Goal: Information Seeking & Learning: Learn about a topic

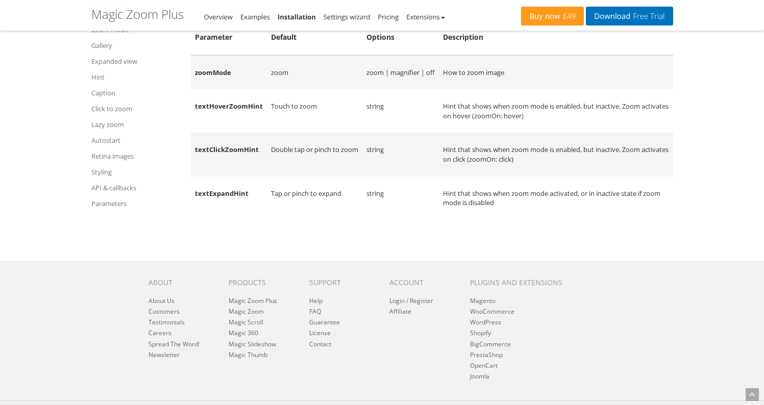
scroll to position [13190, 0]
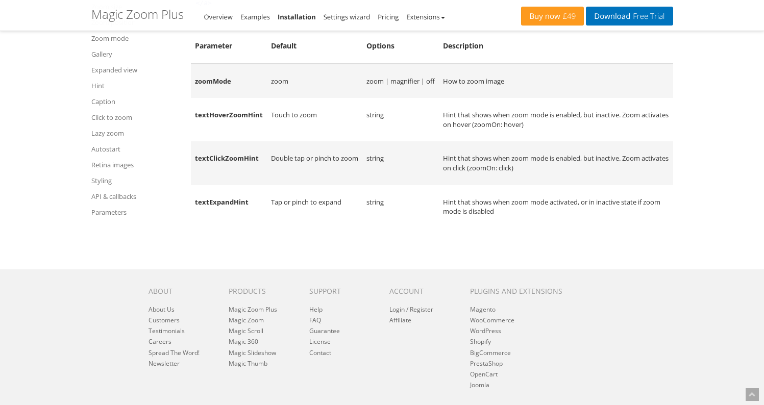
click at [374, 98] on td "zoom | magnifier | off" at bounding box center [400, 81] width 77 height 35
click at [225, 98] on td "zoomMode" at bounding box center [229, 81] width 76 height 35
click at [226, 98] on td "zoomMode" at bounding box center [229, 81] width 76 height 35
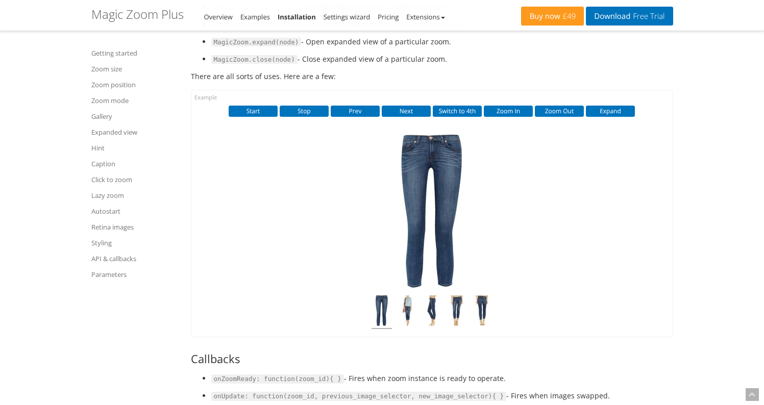
scroll to position [11086, 0]
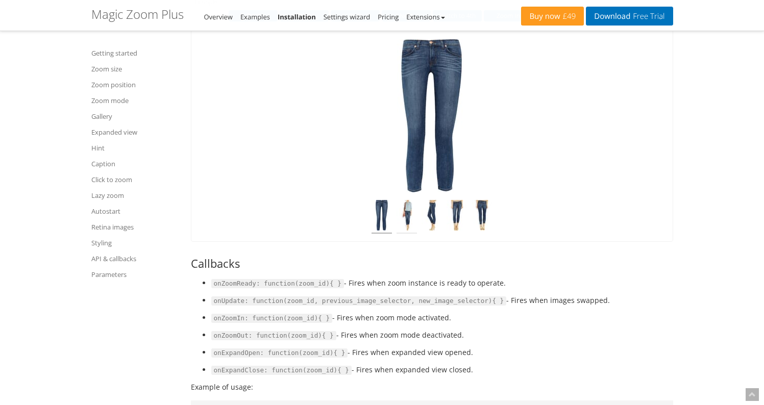
click at [399, 234] on img at bounding box center [406, 217] width 20 height 34
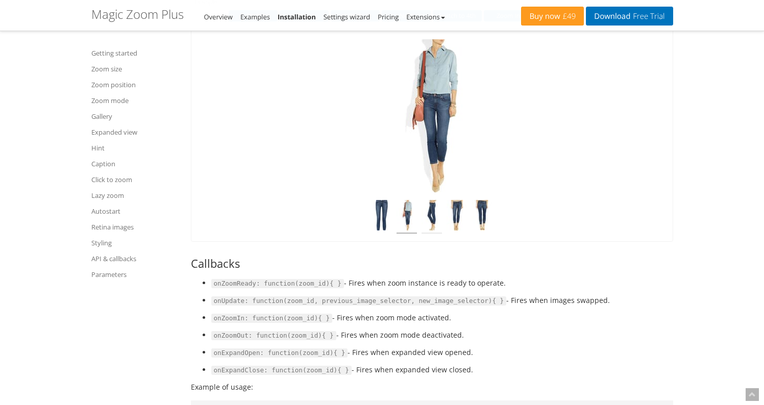
click at [429, 234] on img at bounding box center [431, 217] width 20 height 34
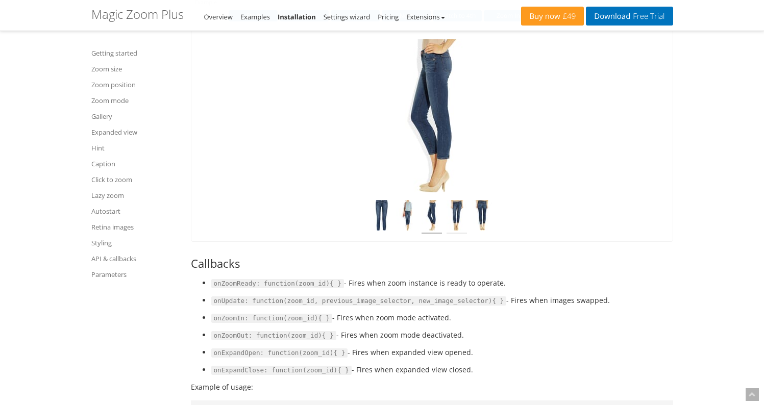
click at [458, 234] on img at bounding box center [456, 217] width 20 height 34
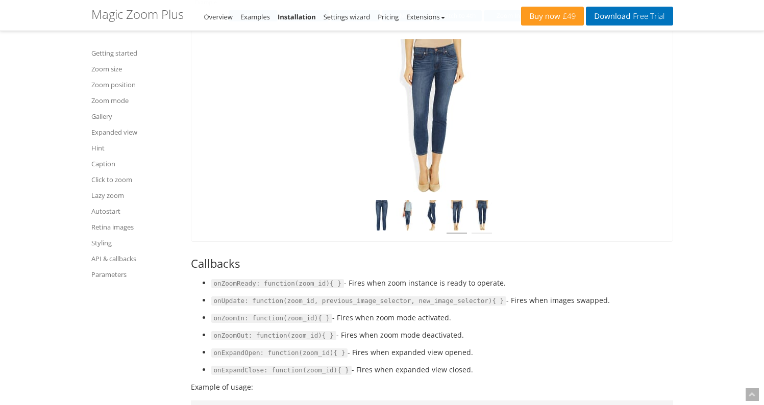
click at [482, 234] on img at bounding box center [481, 217] width 20 height 34
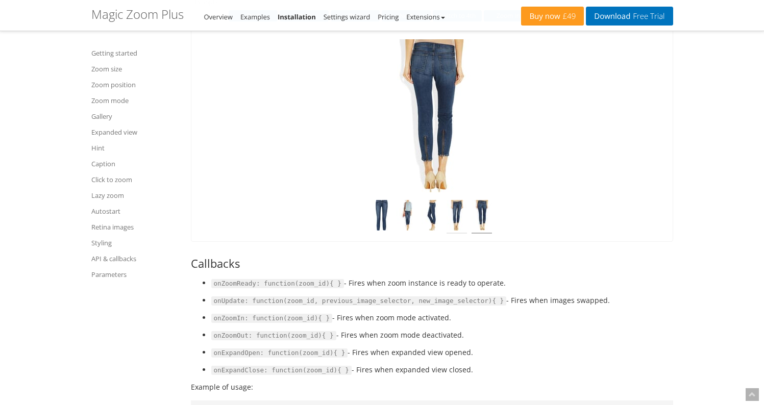
click at [458, 234] on img at bounding box center [456, 217] width 20 height 34
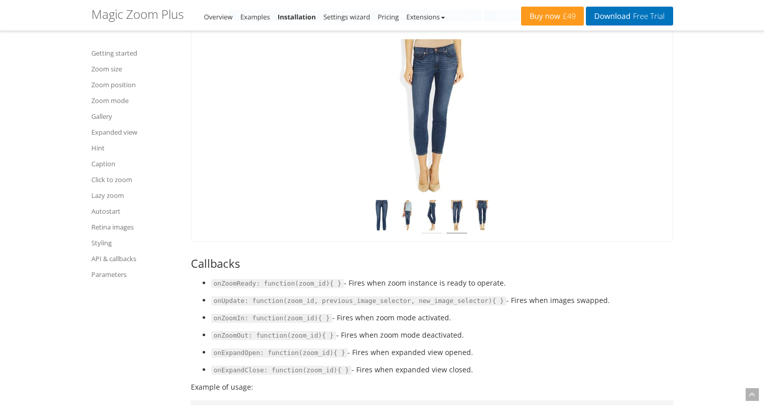
click at [436, 234] on img at bounding box center [431, 217] width 20 height 34
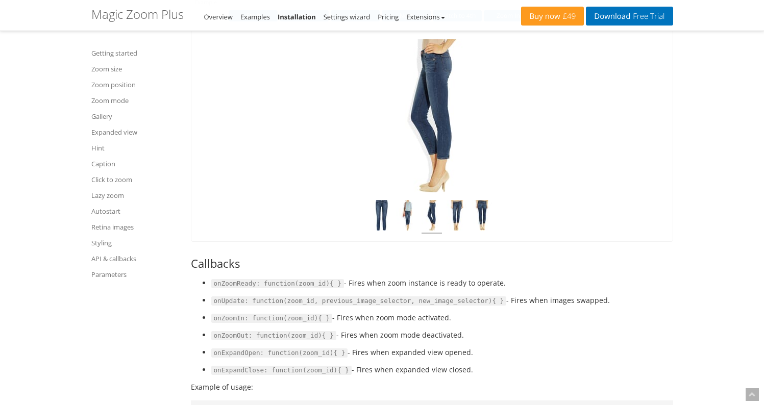
click at [424, 234] on img at bounding box center [431, 217] width 20 height 34
click at [407, 234] on img at bounding box center [406, 217] width 20 height 34
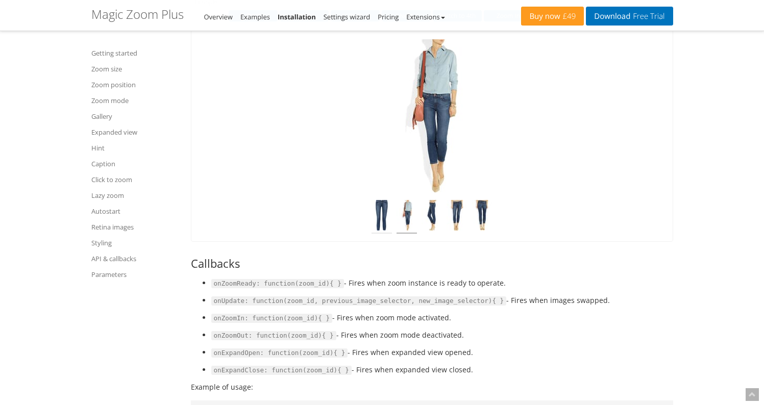
click at [382, 234] on img at bounding box center [381, 217] width 20 height 34
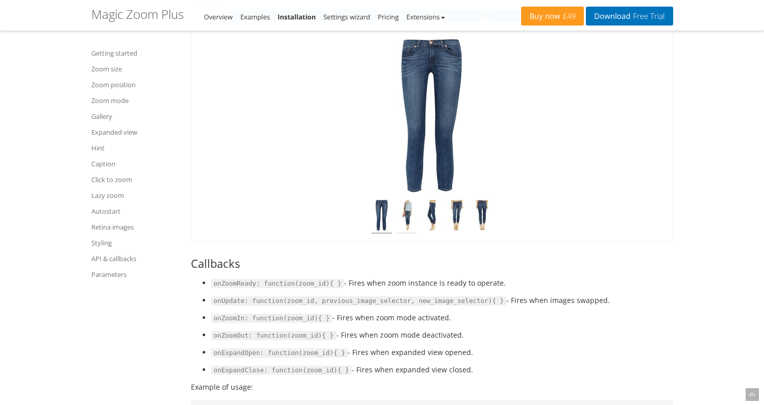
click at [405, 234] on img at bounding box center [406, 217] width 20 height 34
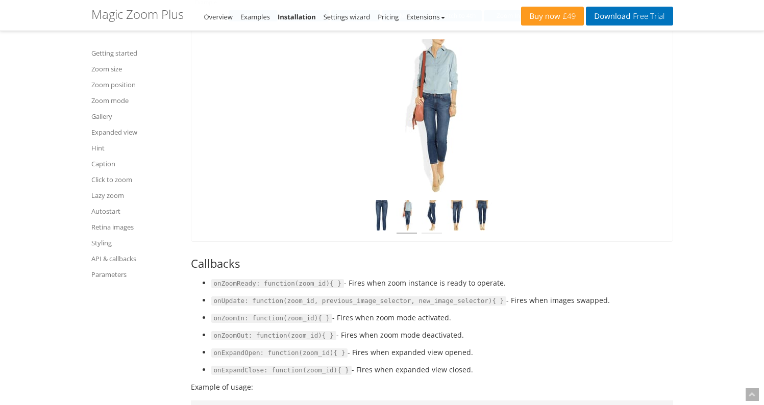
click at [433, 234] on img at bounding box center [431, 217] width 20 height 34
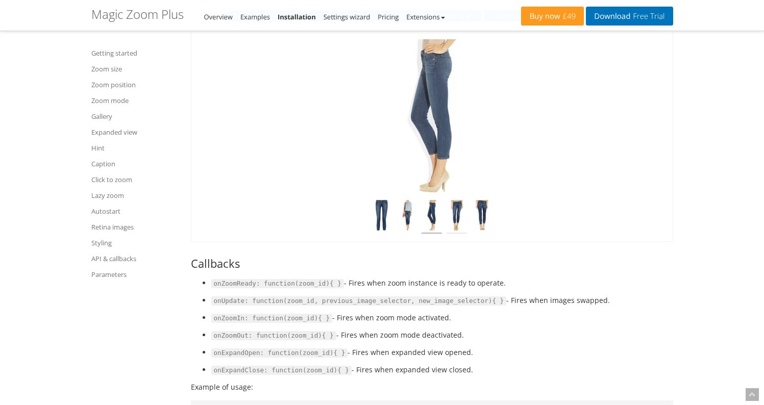
click at [457, 234] on img at bounding box center [456, 217] width 20 height 34
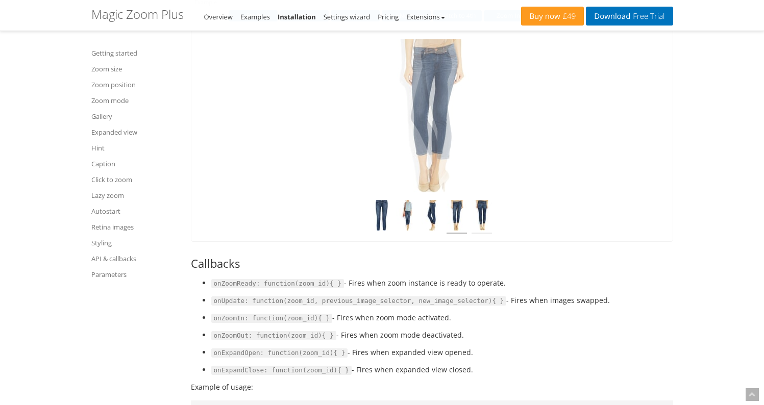
click at [478, 234] on img at bounding box center [481, 217] width 20 height 34
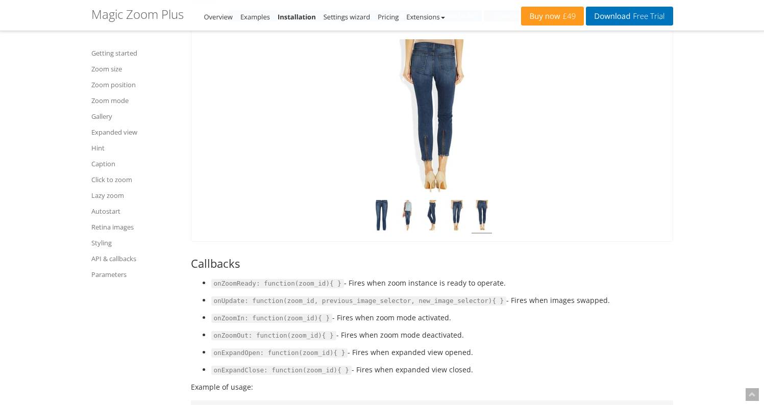
click at [507, 21] on button "Zoom In" at bounding box center [508, 15] width 49 height 11
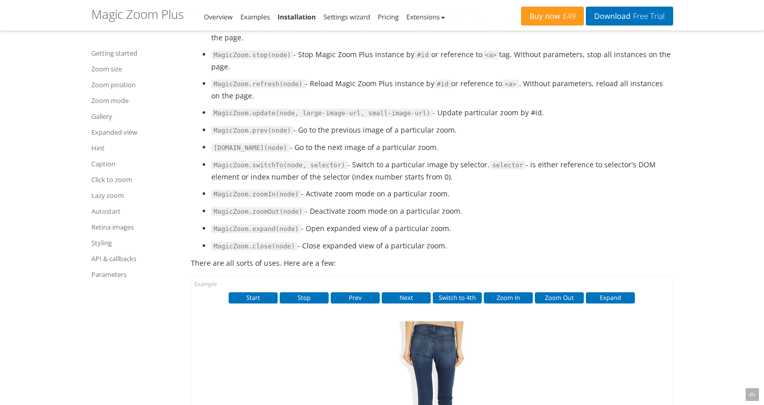
scroll to position [10678, 0]
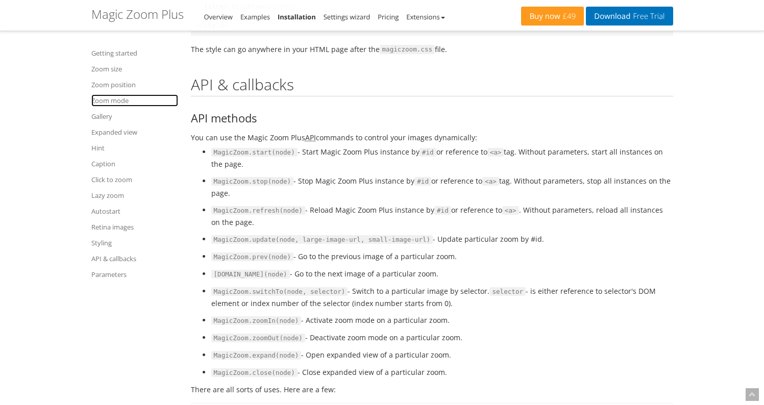
click at [118, 102] on link "Zoom mode" at bounding box center [134, 100] width 87 height 12
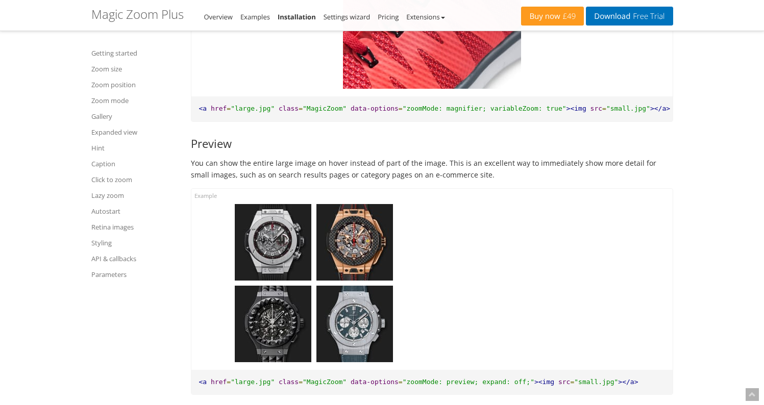
scroll to position [3169, 0]
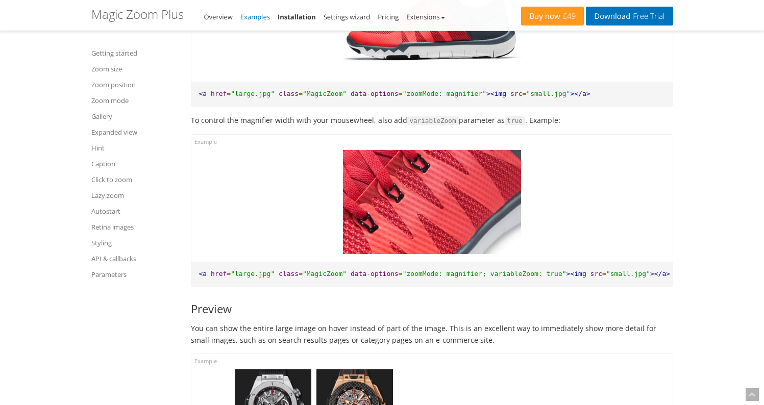
click at [255, 19] on link "Examples" at bounding box center [255, 16] width 30 height 9
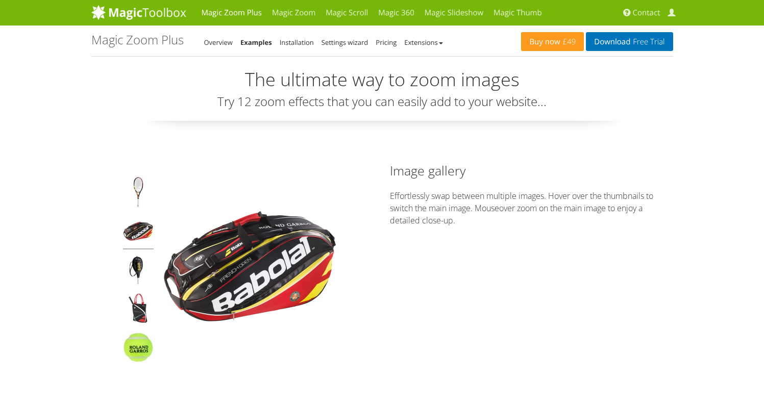
click at [136, 223] on img at bounding box center [138, 233] width 31 height 34
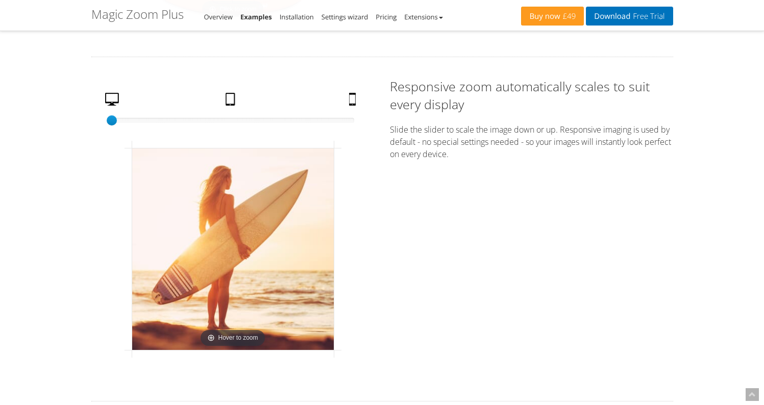
scroll to position [1858, 0]
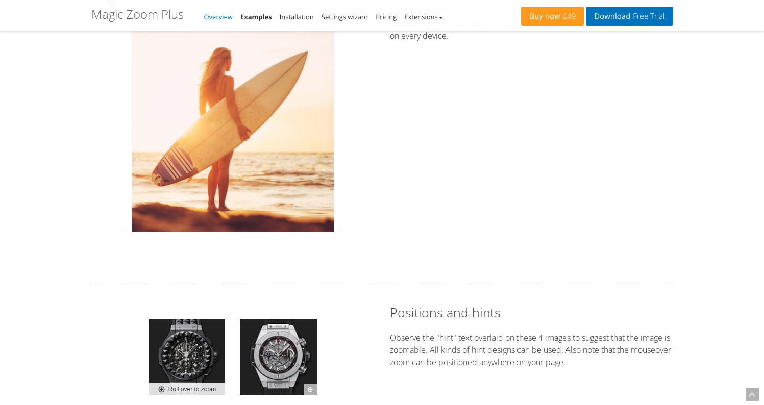
click at [218, 17] on link "Overview" at bounding box center [218, 16] width 29 height 9
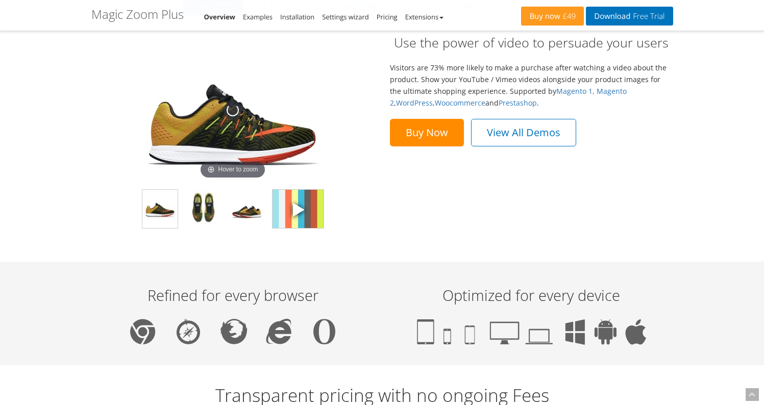
scroll to position [829, 0]
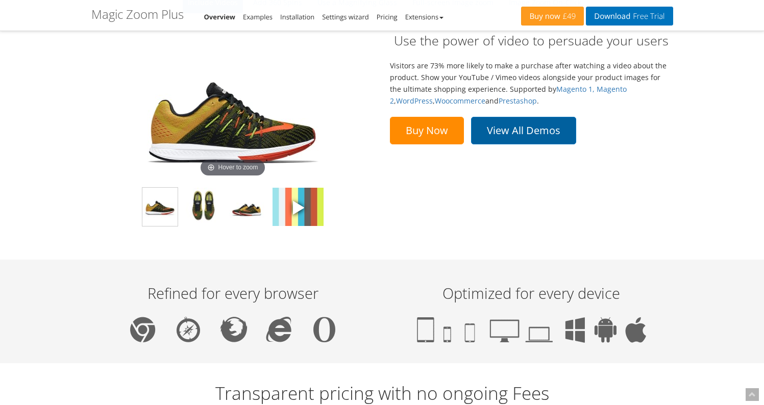
click at [522, 134] on link "View All Demos" at bounding box center [523, 131] width 105 height 28
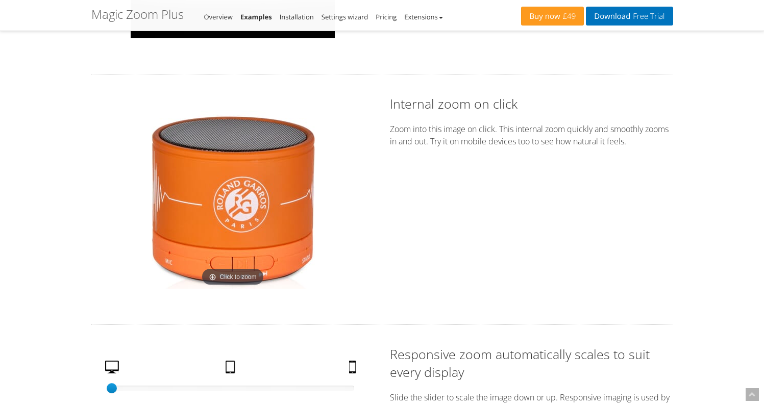
scroll to position [1479, 0]
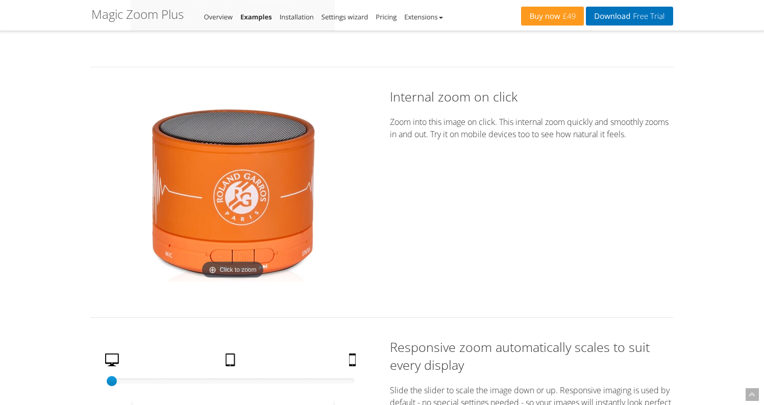
click at [240, 197] on img at bounding box center [232, 192] width 179 height 179
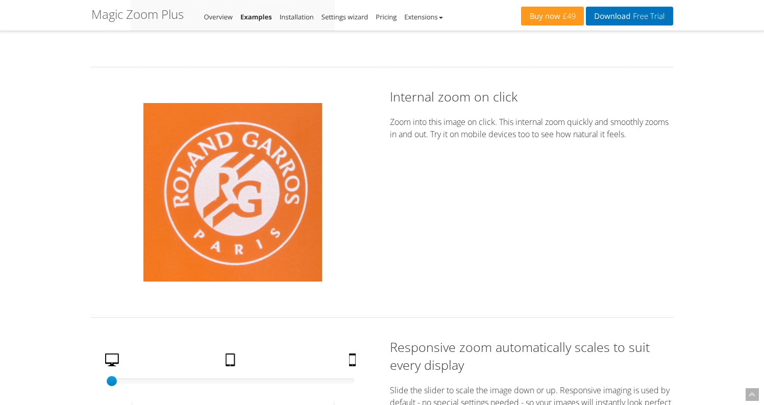
click at [240, 197] on img at bounding box center [232, 192] width 179 height 179
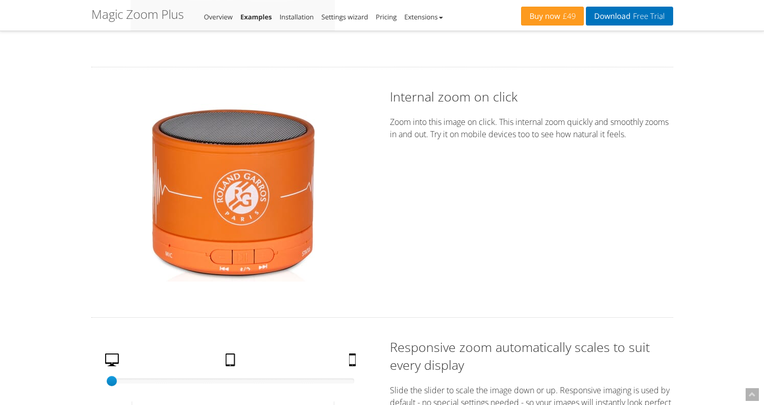
click at [240, 197] on img at bounding box center [232, 192] width 179 height 179
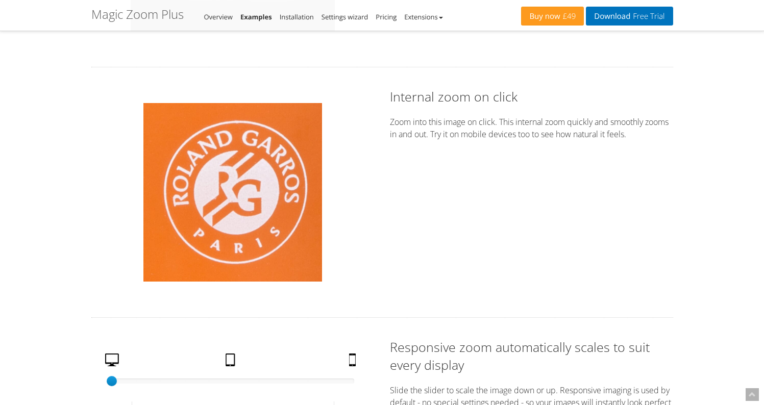
click at [241, 198] on img at bounding box center [232, 192] width 179 height 179
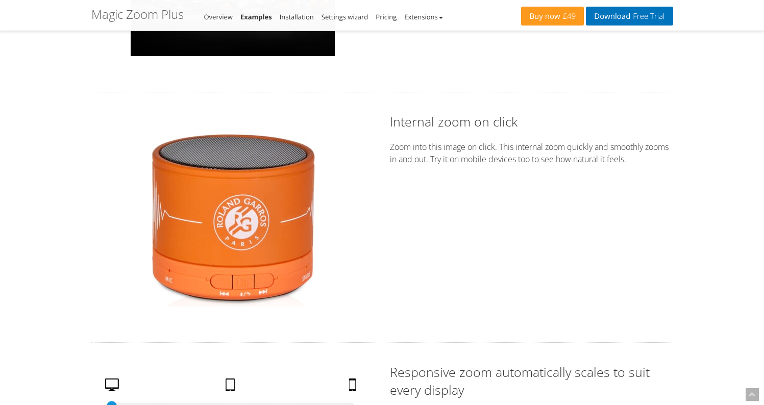
scroll to position [1419, 0]
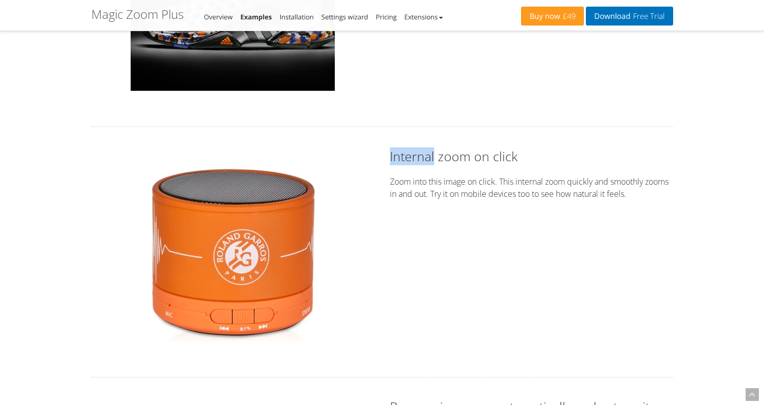
click at [220, 238] on img at bounding box center [232, 252] width 179 height 179
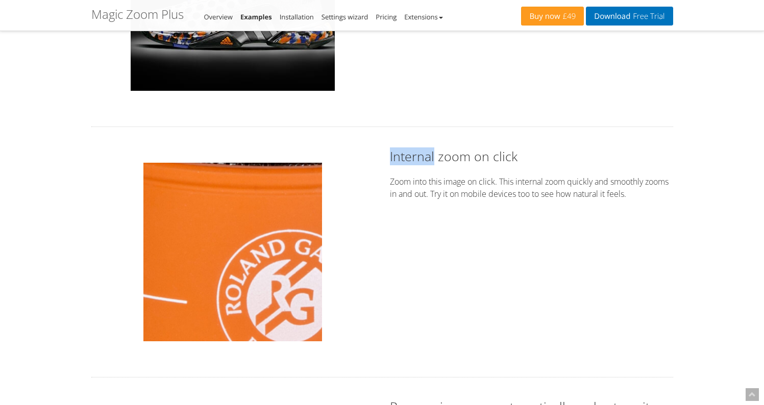
click at [220, 239] on img at bounding box center [232, 252] width 179 height 179
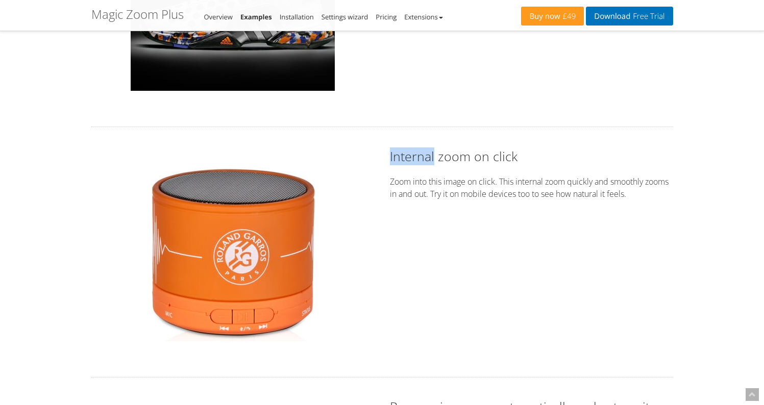
click at [220, 239] on img at bounding box center [232, 252] width 179 height 179
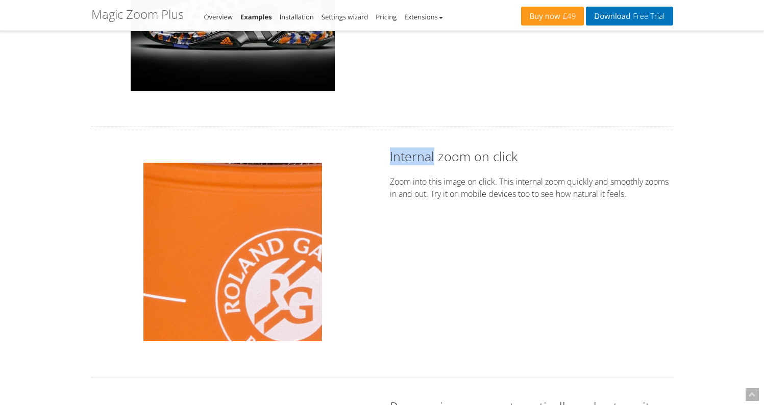
click at [220, 239] on img at bounding box center [232, 252] width 179 height 179
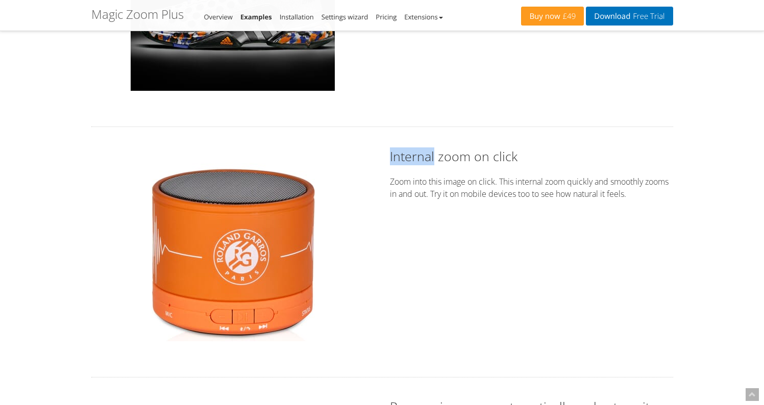
drag, startPoint x: 302, startPoint y: 253, endPoint x: 338, endPoint y: 257, distance: 35.9
click at [340, 173] on div "Click to zoom" at bounding box center [232, 251] width 283 height 209
